Goal: Navigation & Orientation: Find specific page/section

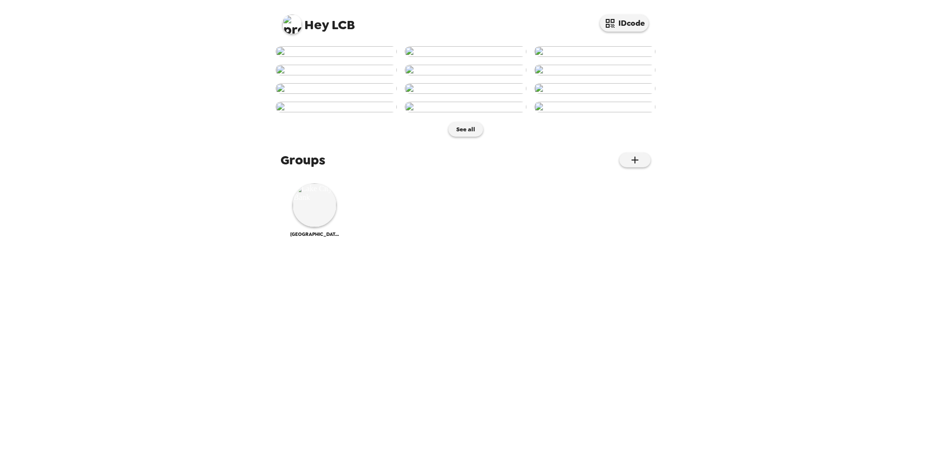
scroll to position [345, 0]
click at [465, 137] on button "See all" at bounding box center [465, 129] width 35 height 15
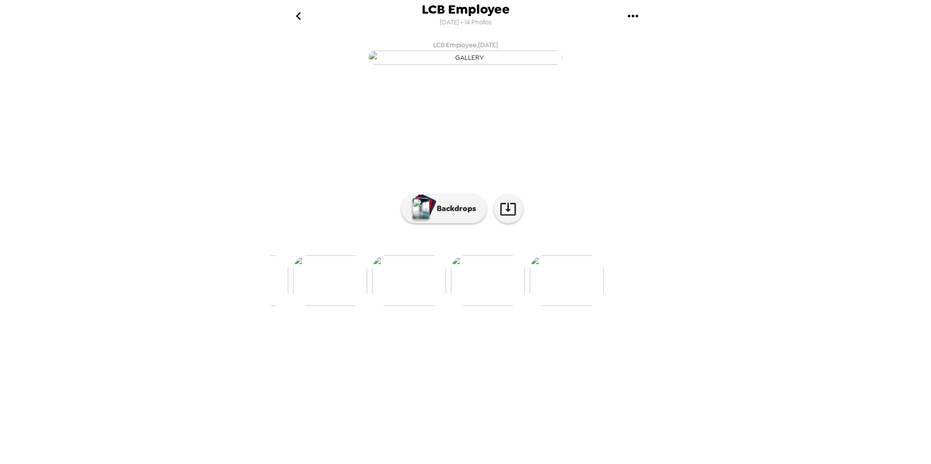
scroll to position [0, 920]
click at [293, 17] on icon "go back" at bounding box center [299, 16] width 16 height 16
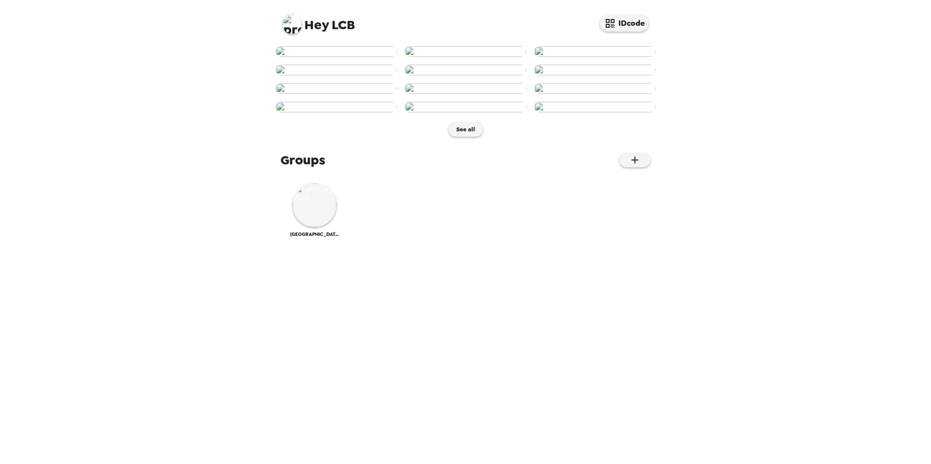
click at [295, 25] on img at bounding box center [291, 24] width 19 height 19
click at [146, 122] on div at bounding box center [465, 232] width 931 height 464
click at [313, 227] on img at bounding box center [315, 205] width 44 height 44
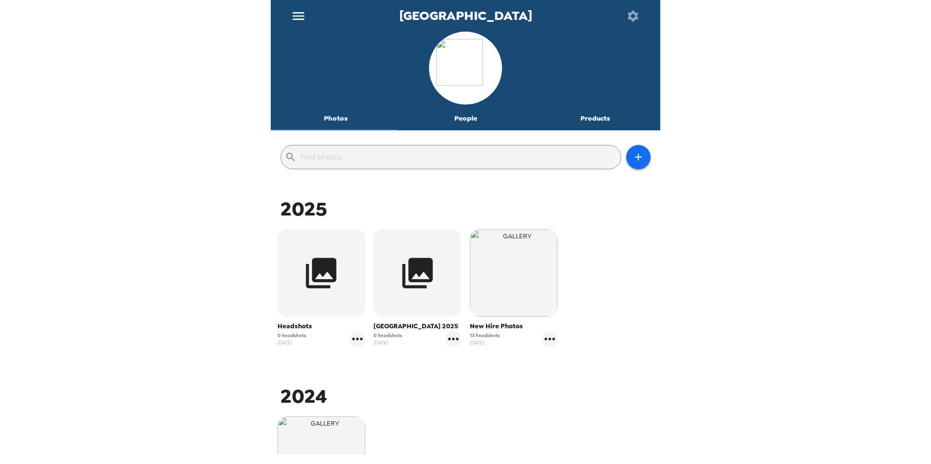
click at [462, 118] on button "People" at bounding box center [466, 118] width 130 height 23
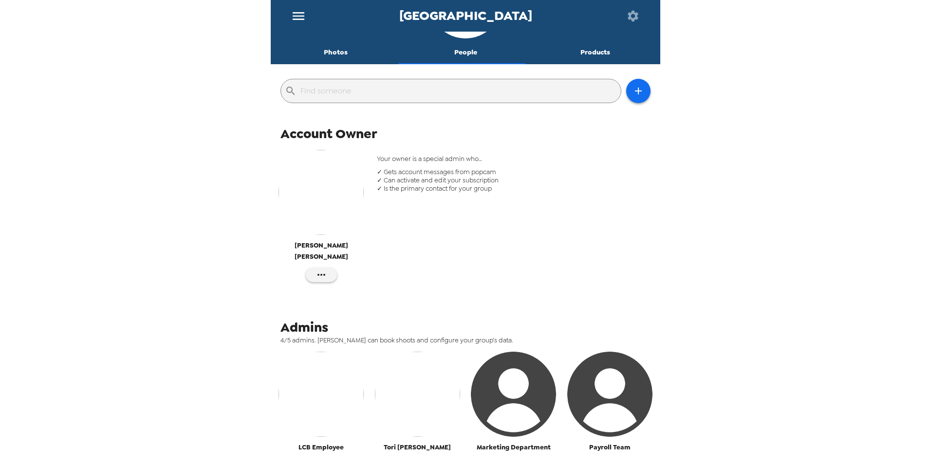
scroll to position [97, 0]
